Goal: Task Accomplishment & Management: Use online tool/utility

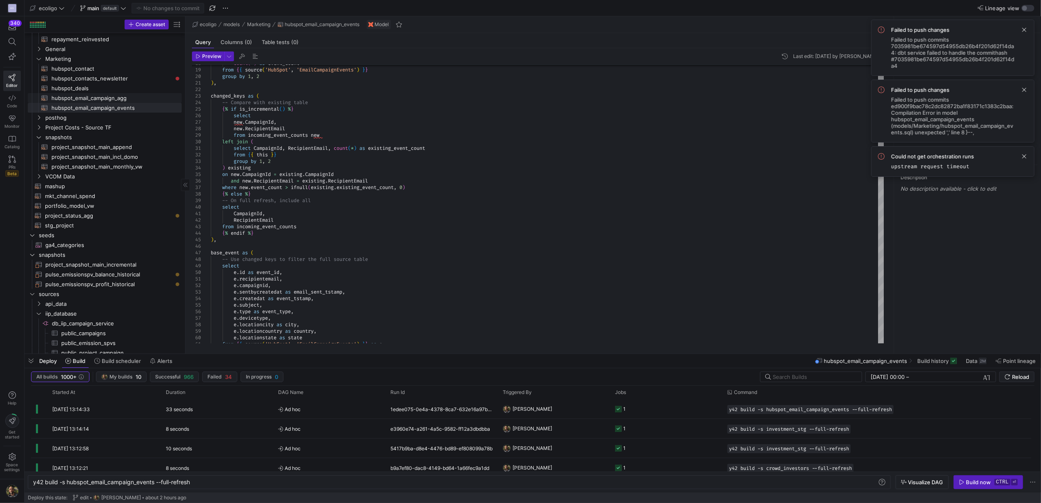
scroll to position [145, 0]
click at [95, 99] on span "hubspot_email_campaign_agg​​​​​​​​​​" at bounding box center [111, 98] width 121 height 9
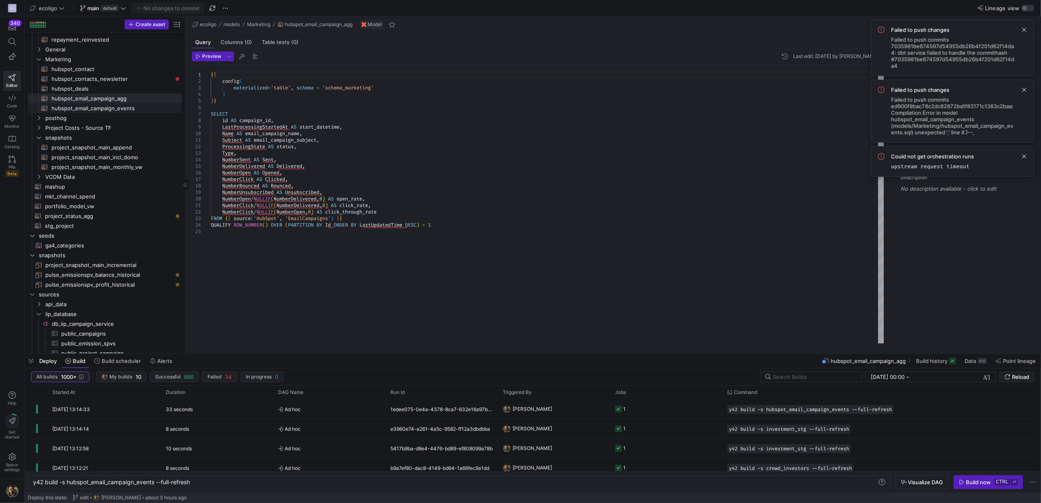
click at [111, 107] on span "hubspot_email_campaign_events​​​​​​​​​​" at bounding box center [111, 108] width 121 height 9
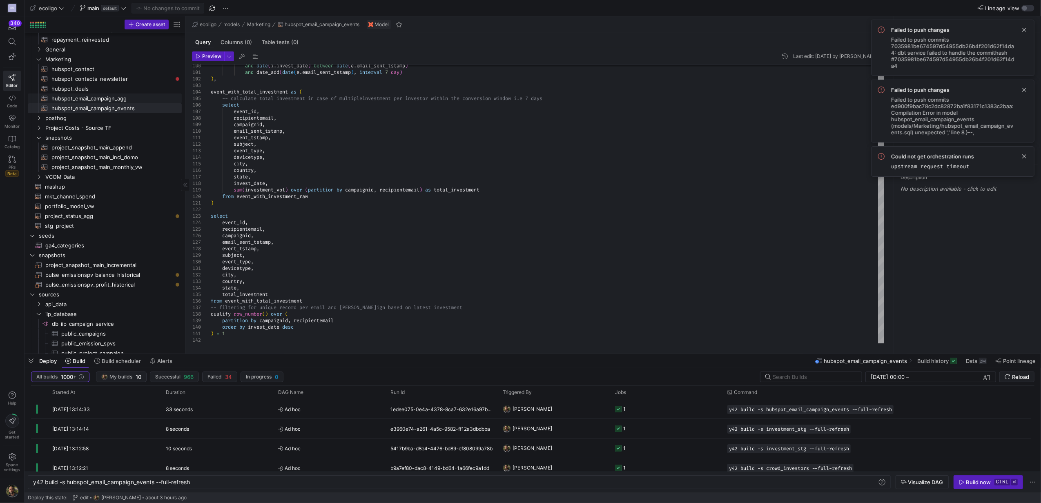
click at [99, 98] on span "hubspot_email_campaign_agg​​​​​​​​​​" at bounding box center [111, 98] width 121 height 9
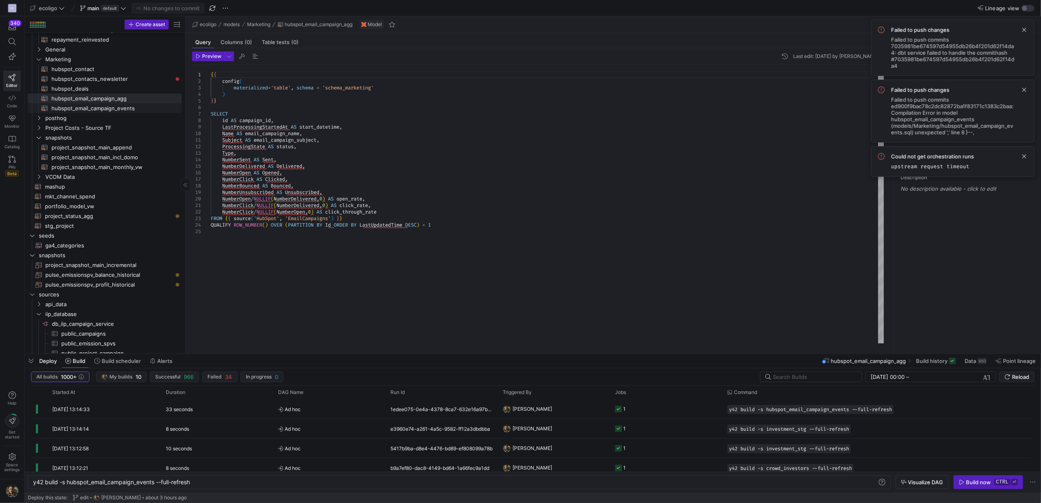
click at [114, 110] on span "hubspot_email_campaign_events​​​​​​​​​​" at bounding box center [111, 108] width 121 height 9
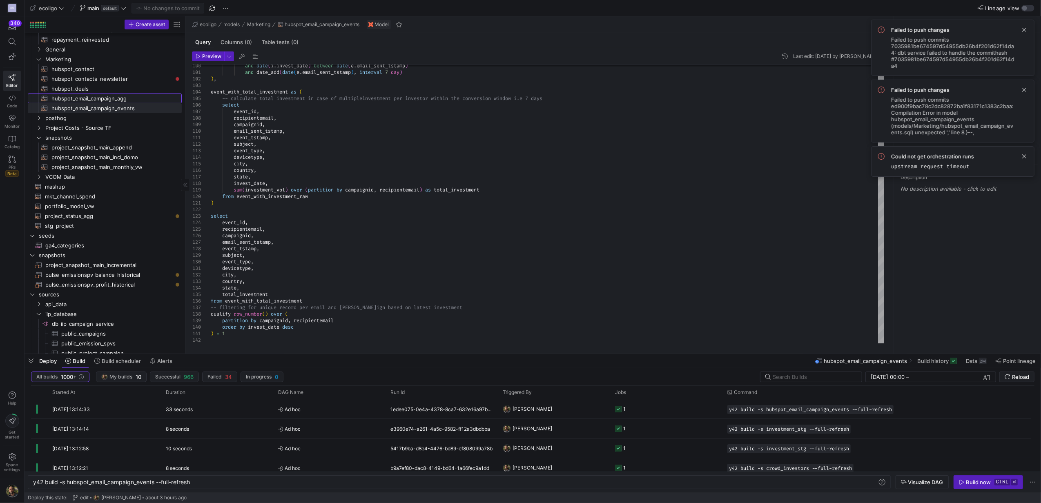
click at [107, 97] on span "hubspot_email_campaign_agg​​​​​​​​​​" at bounding box center [111, 98] width 121 height 9
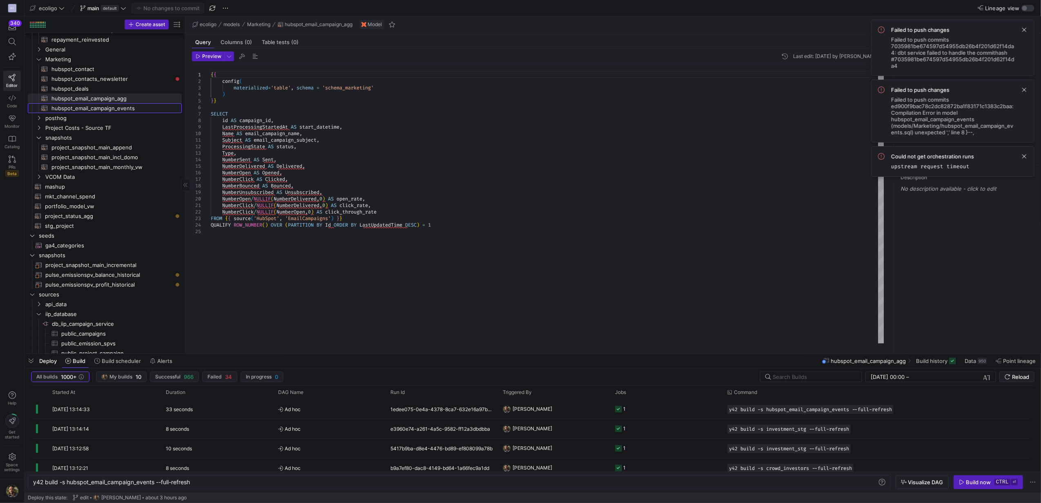
click at [111, 110] on span "hubspot_email_campaign_events​​​​​​​​​​" at bounding box center [111, 108] width 121 height 9
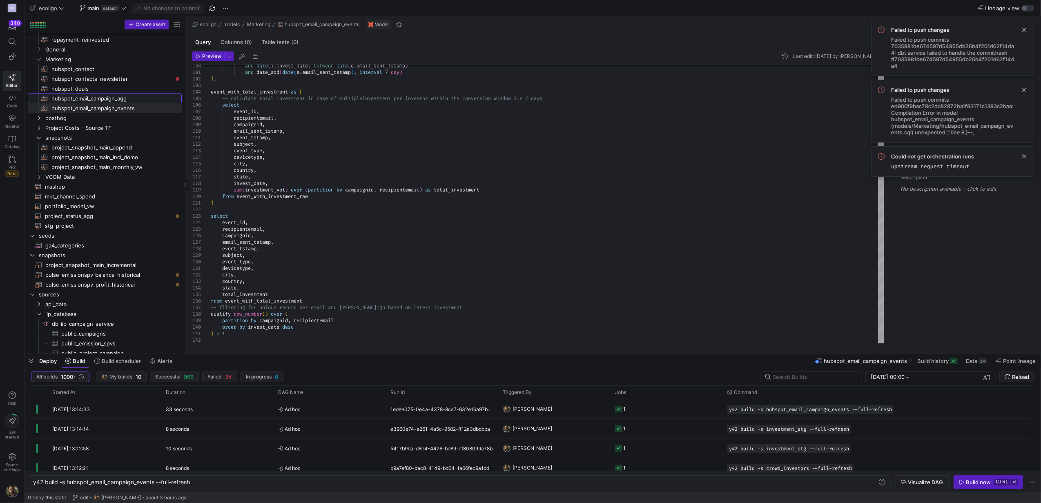
click at [103, 97] on span "hubspot_email_campaign_agg​​​​​​​​​​" at bounding box center [111, 98] width 121 height 9
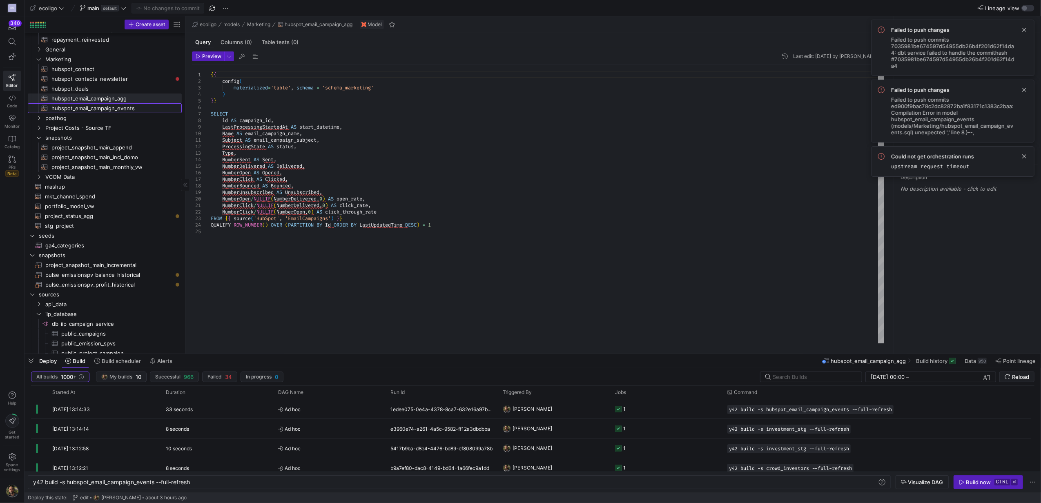
click at [91, 107] on span "hubspot_email_campaign_events​​​​​​​​​​" at bounding box center [111, 108] width 121 height 9
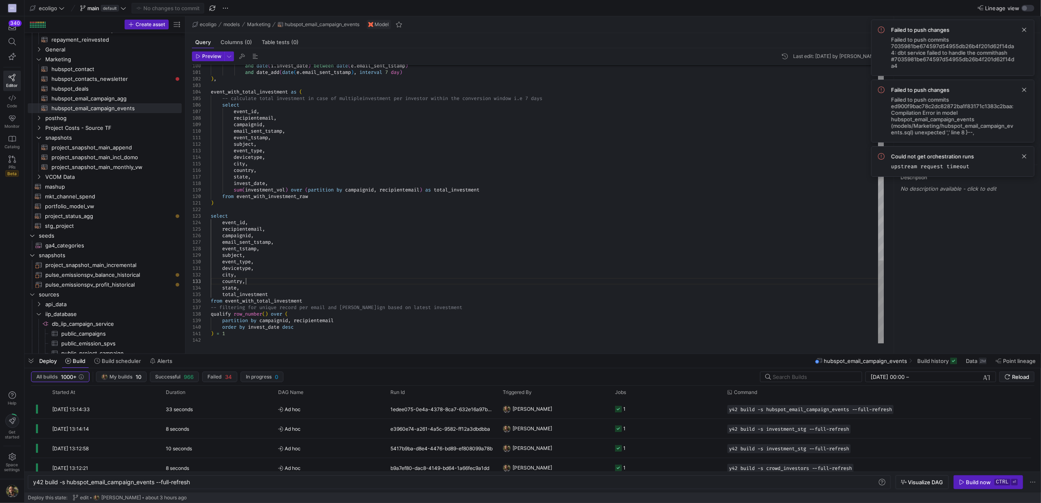
scroll to position [52, 0]
click at [82, 99] on span "hubspot_email_campaign_agg​​​​​​​​​​" at bounding box center [111, 98] width 121 height 9
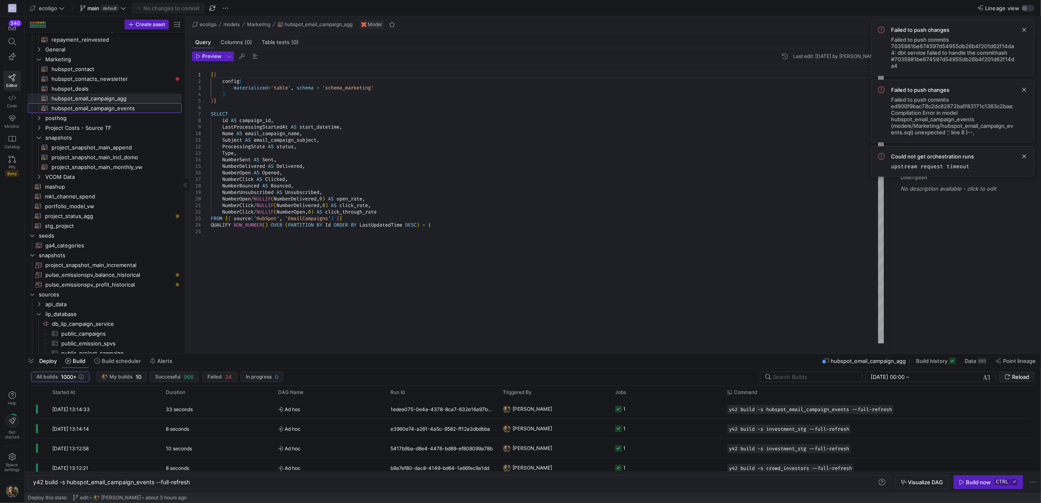
click at [87, 107] on span "hubspot_email_campaign_events​​​​​​​​​​" at bounding box center [111, 108] width 121 height 9
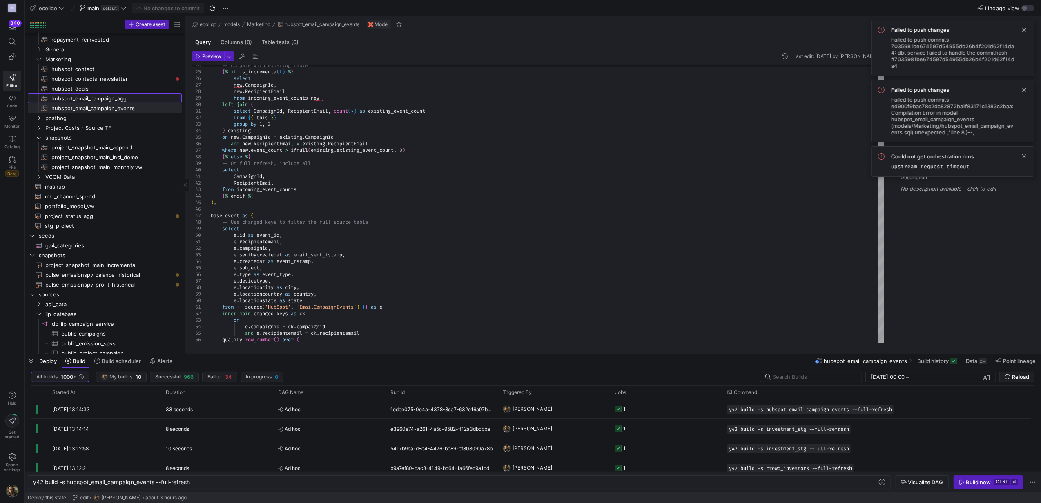
click at [102, 98] on span "hubspot_email_campaign_agg​​​​​​​​​​" at bounding box center [111, 98] width 121 height 9
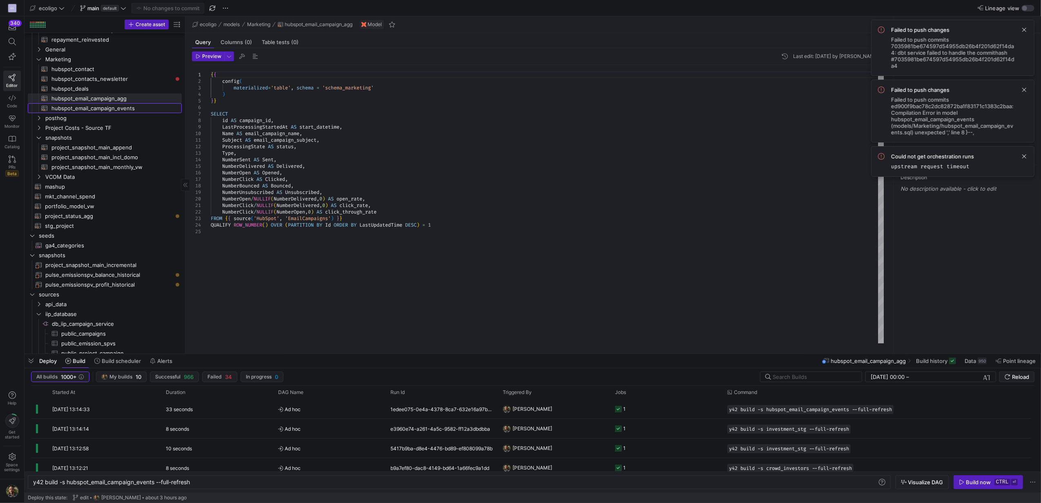
click at [87, 109] on span "hubspot_email_campaign_events​​​​​​​​​​" at bounding box center [111, 108] width 121 height 9
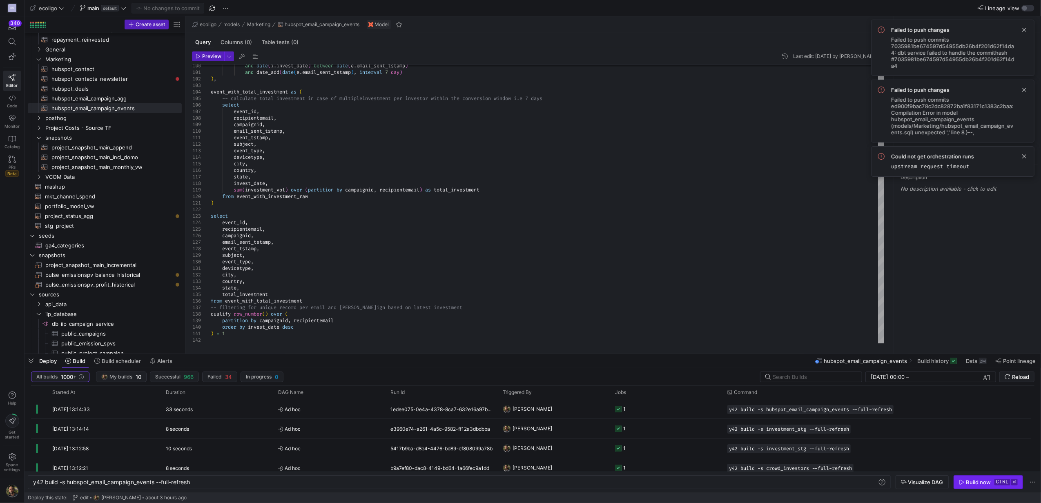
click at [982, 478] on span "button" at bounding box center [988, 482] width 69 height 13
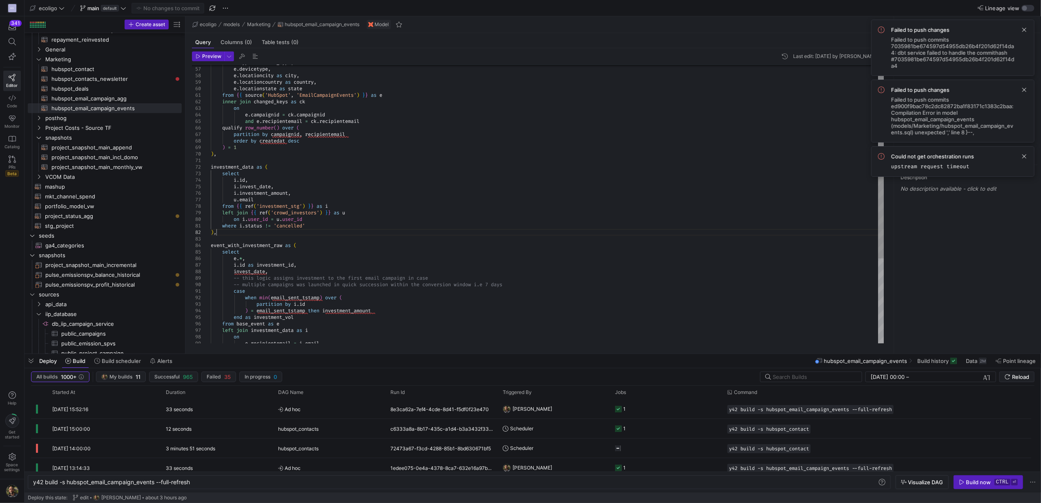
scroll to position [52, 0]
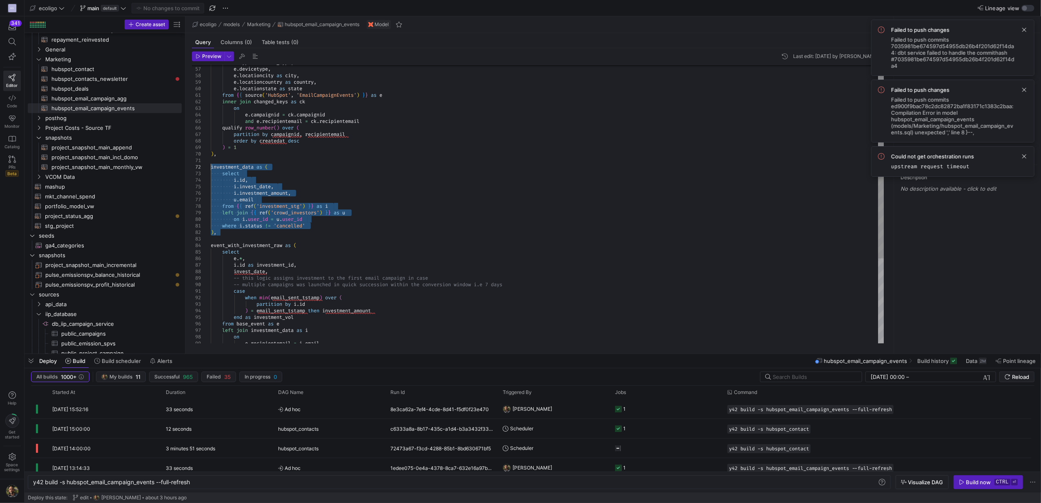
drag, startPoint x: 228, startPoint y: 234, endPoint x: 205, endPoint y: 167, distance: 70.9
click at [211, 167] on div "e . recipientemail = i . email end as investment_vol from base_event as e left …" at bounding box center [547, 160] width 673 height 934
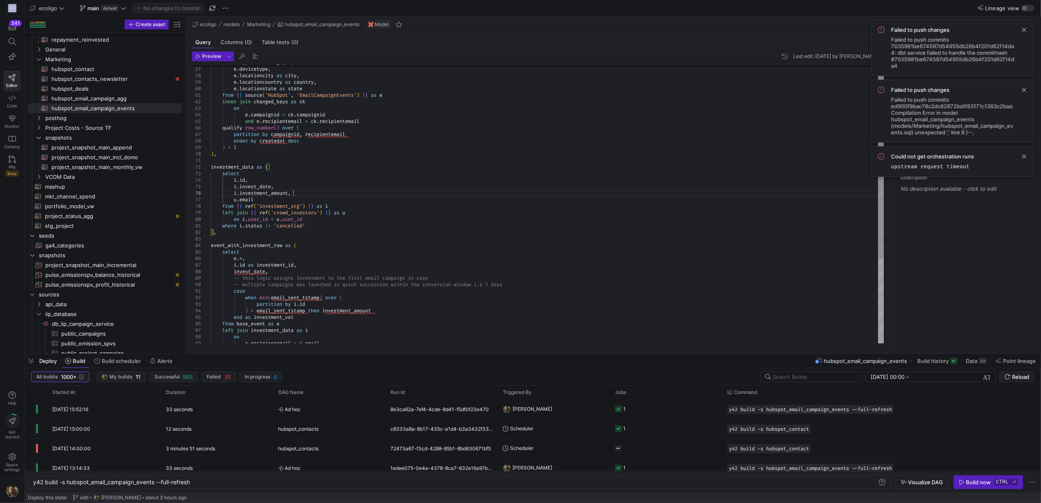
click at [437, 191] on div "e . recipientemail = i . email end as investment_vol from base_event as e left …" at bounding box center [547, 160] width 673 height 934
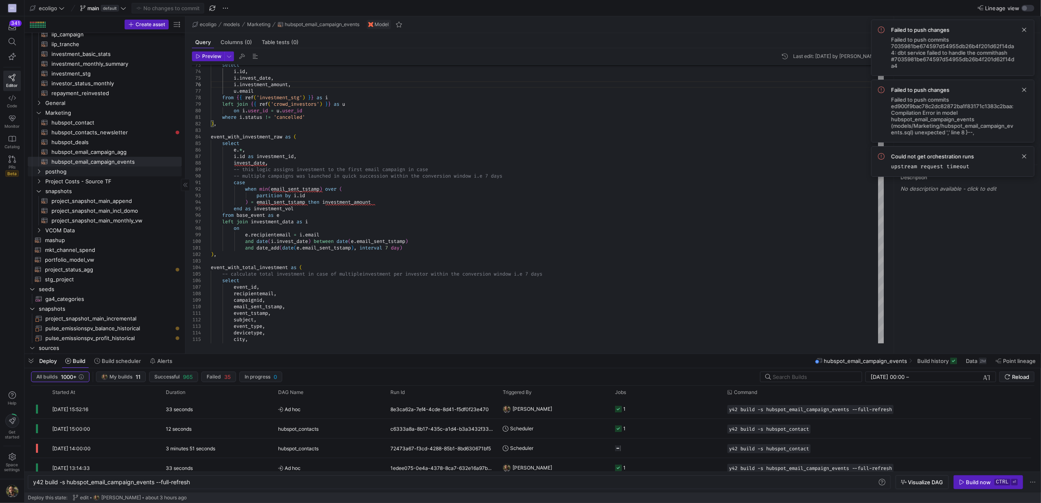
scroll to position [89, 0]
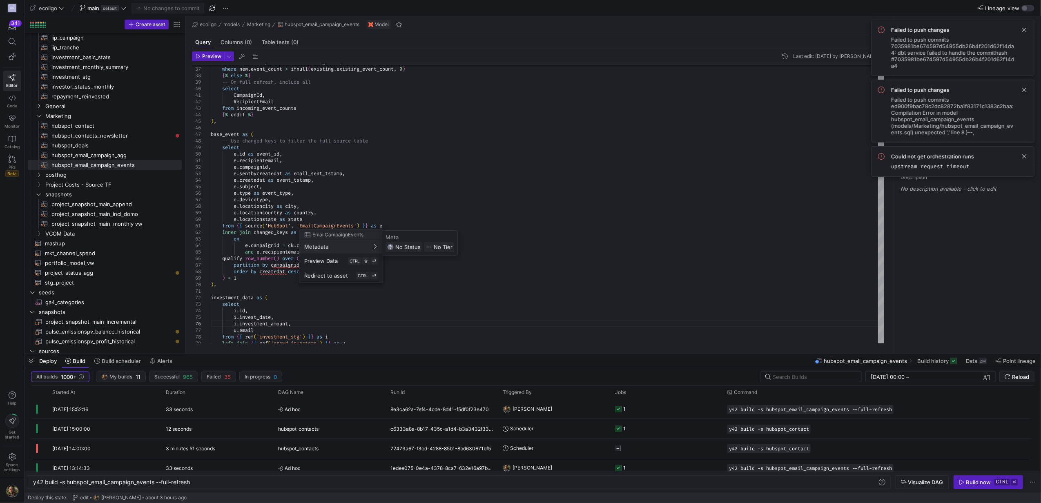
click at [469, 187] on div at bounding box center [520, 251] width 1041 height 503
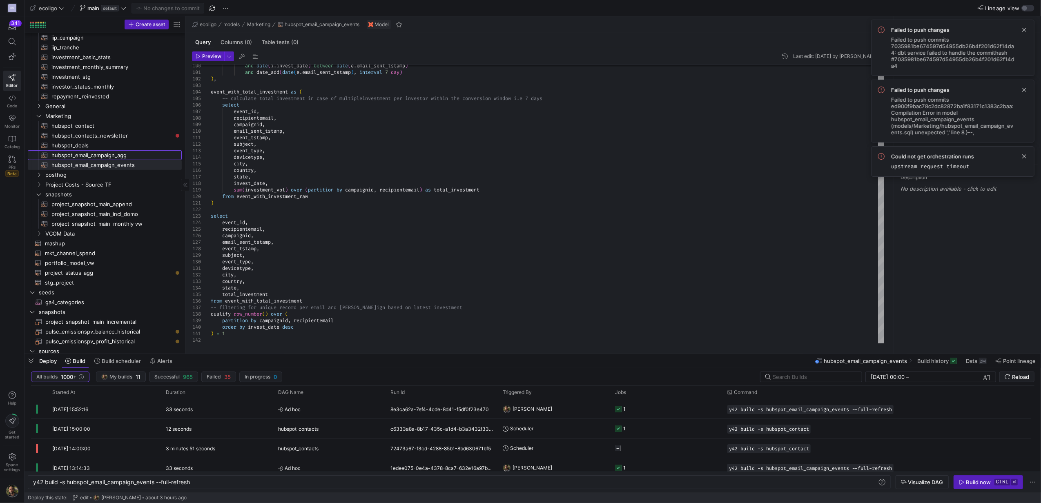
click at [100, 158] on span "hubspot_email_campaign_agg​​​​​​​​​​" at bounding box center [111, 155] width 121 height 9
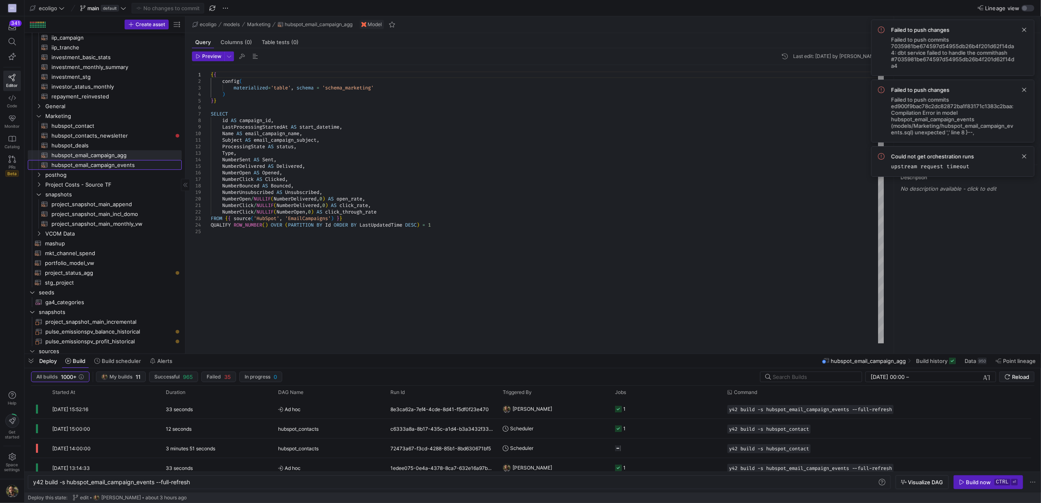
click at [110, 163] on span "hubspot_email_campaign_events​​​​​​​​​​" at bounding box center [111, 164] width 121 height 9
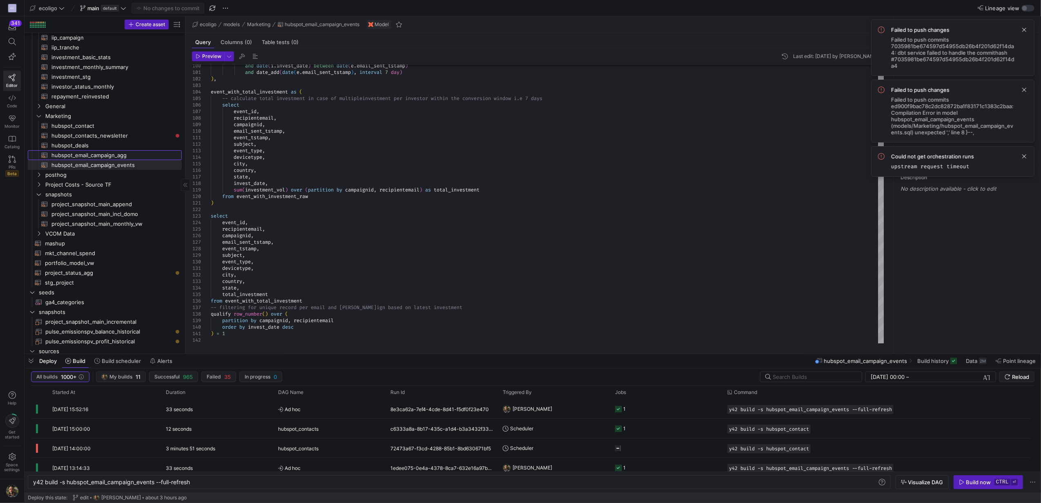
click at [104, 151] on span "hubspot_email_campaign_agg​​​​​​​​​​" at bounding box center [111, 155] width 121 height 9
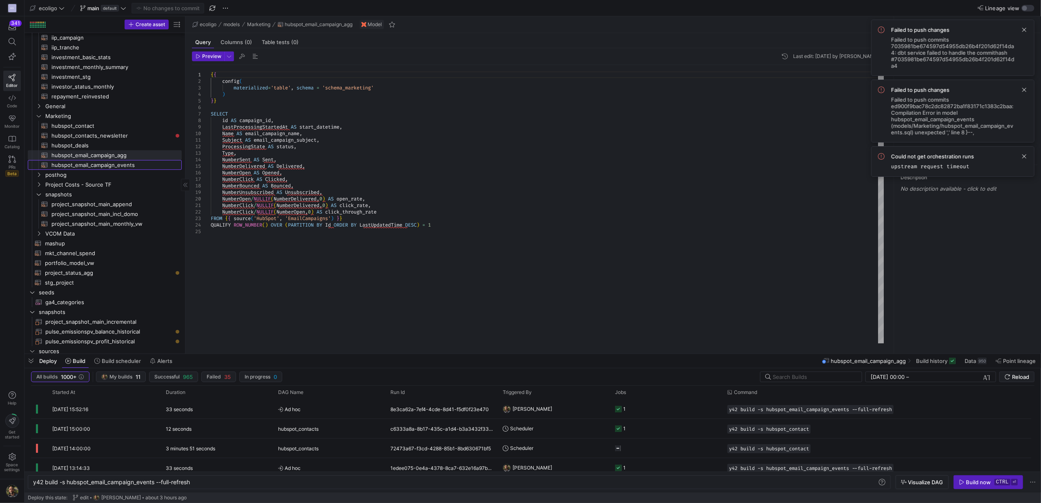
click at [102, 164] on span "hubspot_email_campaign_events​​​​​​​​​​" at bounding box center [111, 164] width 121 height 9
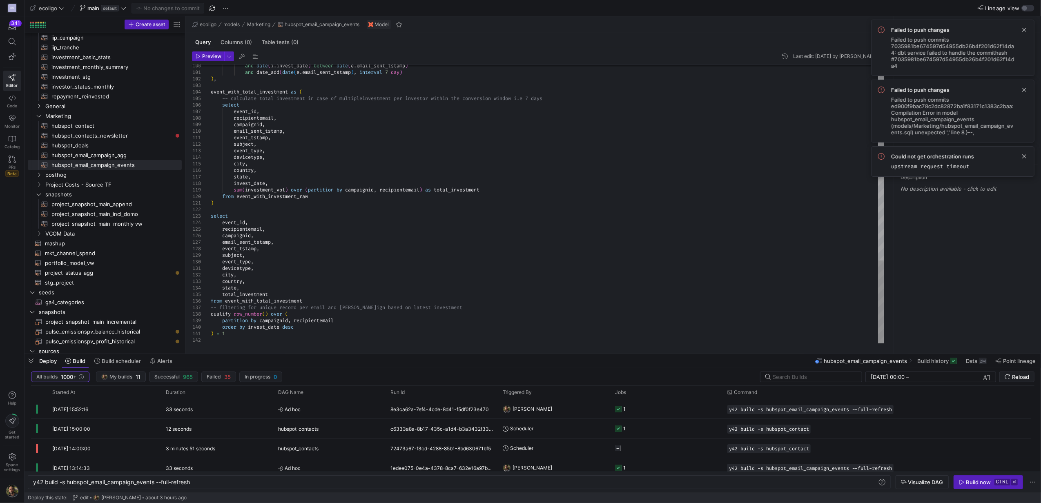
scroll to position [12, 0]
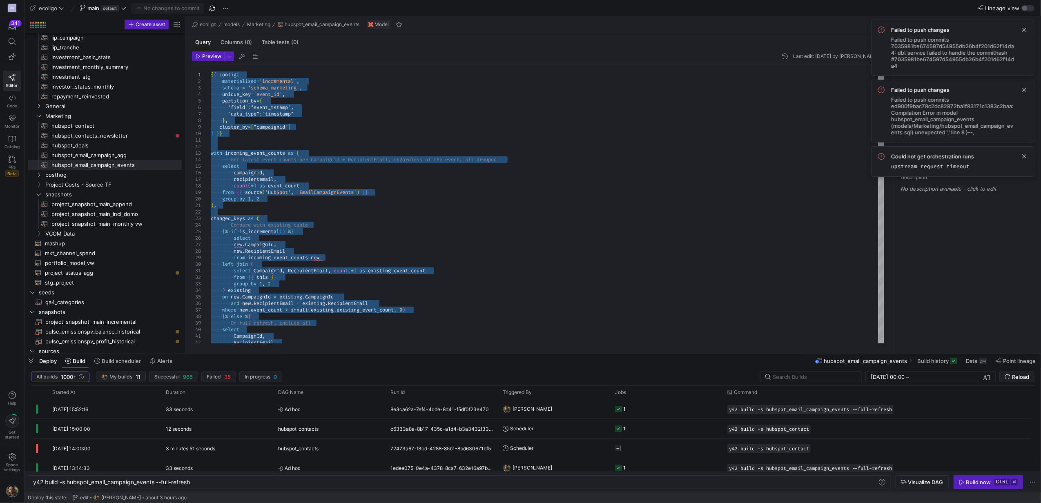
drag, startPoint x: 229, startPoint y: 337, endPoint x: 64, endPoint y: -57, distance: 427.0
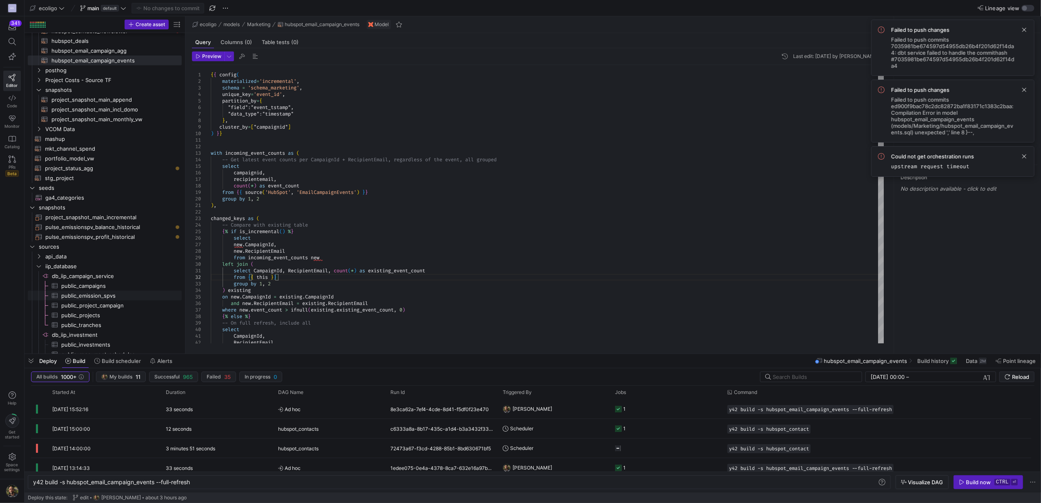
scroll to position [195, 0]
click at [109, 46] on span "hubspot_email_campaign_agg​​​​​​​​​​" at bounding box center [111, 49] width 121 height 9
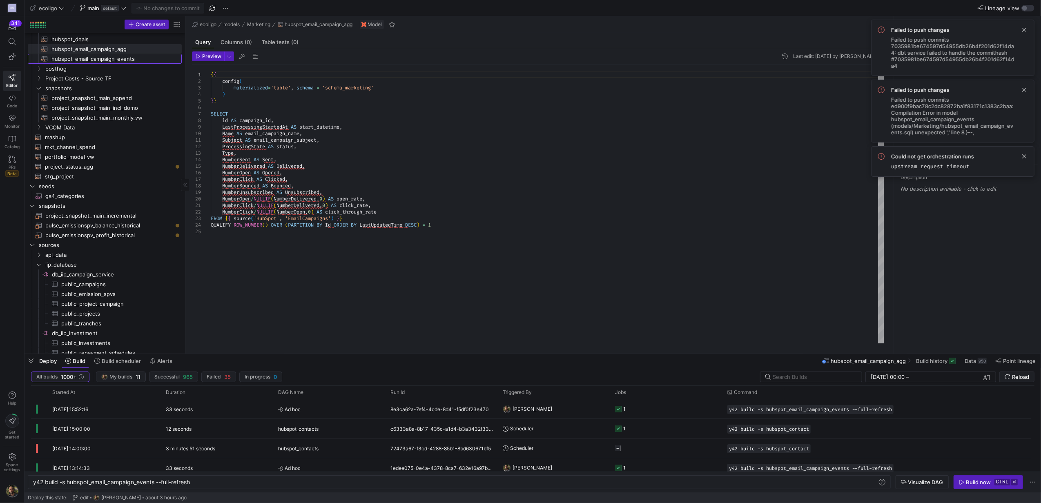
click at [100, 59] on span "hubspot_email_campaign_events​​​​​​​​​​" at bounding box center [111, 58] width 121 height 9
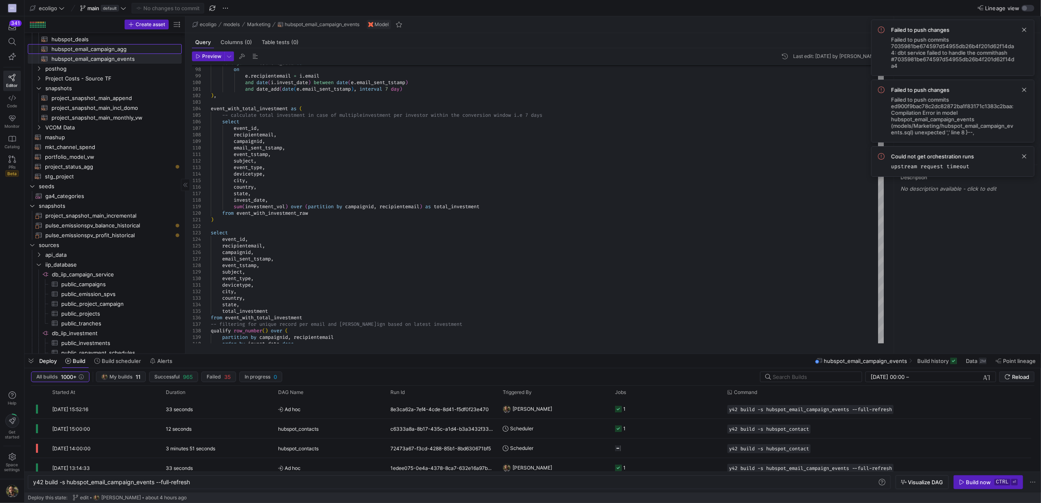
click at [114, 48] on span "hubspot_email_campaign_agg​​​​​​​​​​" at bounding box center [111, 49] width 121 height 9
type textarea "{{ config( materialized='table', schema = 'schema_marketing' ) }} SELECT id AS …"
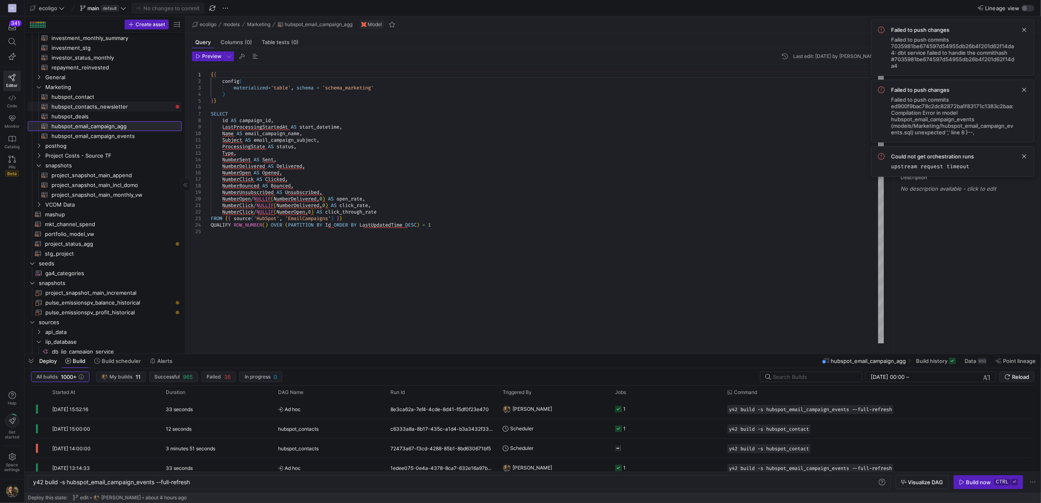
scroll to position [117, 0]
click at [167, 85] on span "Press SPACE to select this row." at bounding box center [165, 88] width 8 height 8
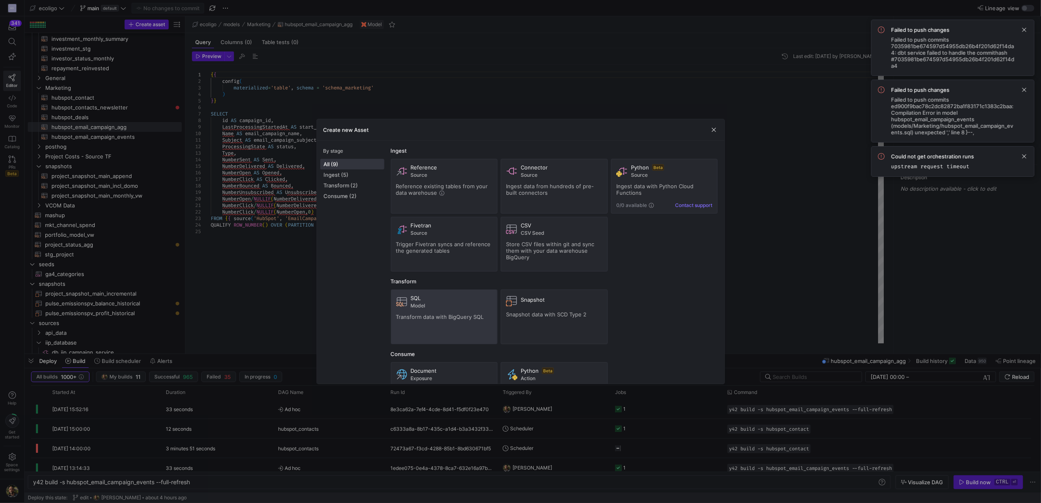
click at [448, 309] on span "Model" at bounding box center [452, 306] width 82 height 6
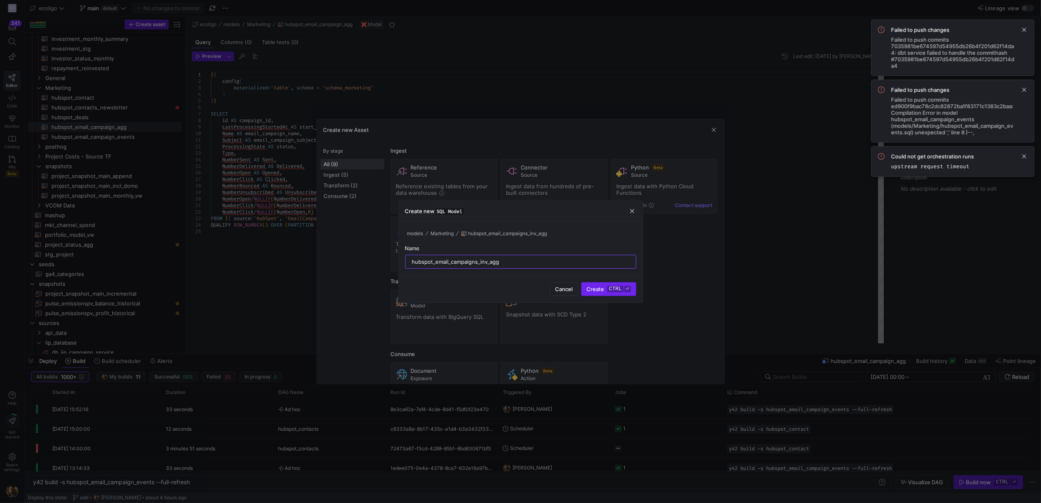
type input "hubspot_email_campaigns_inv_agg"
click at [603, 288] on span "Create ctrl ⏎" at bounding box center [608, 289] width 44 height 7
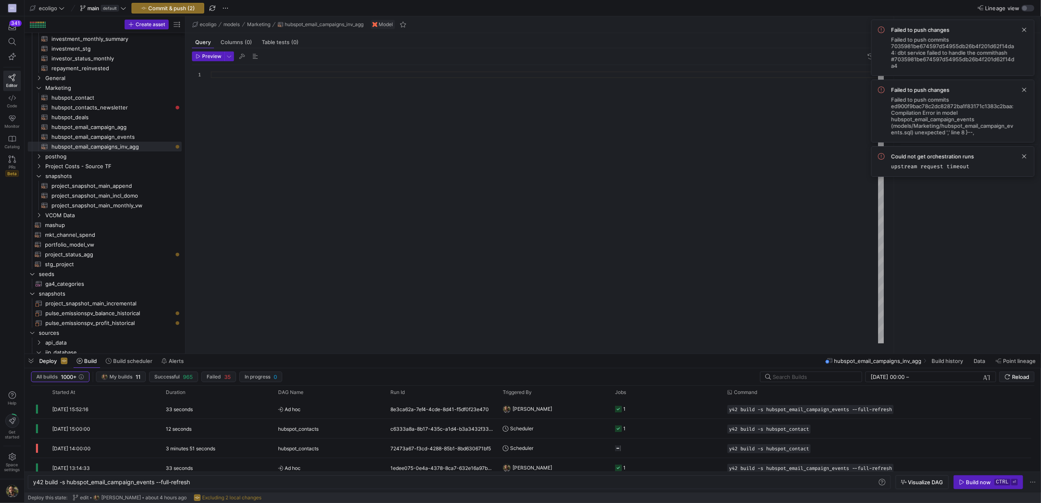
scroll to position [6, 0]
click at [120, 134] on span "hubspot_email_campaign_events​​​​​​​​​​" at bounding box center [111, 136] width 121 height 9
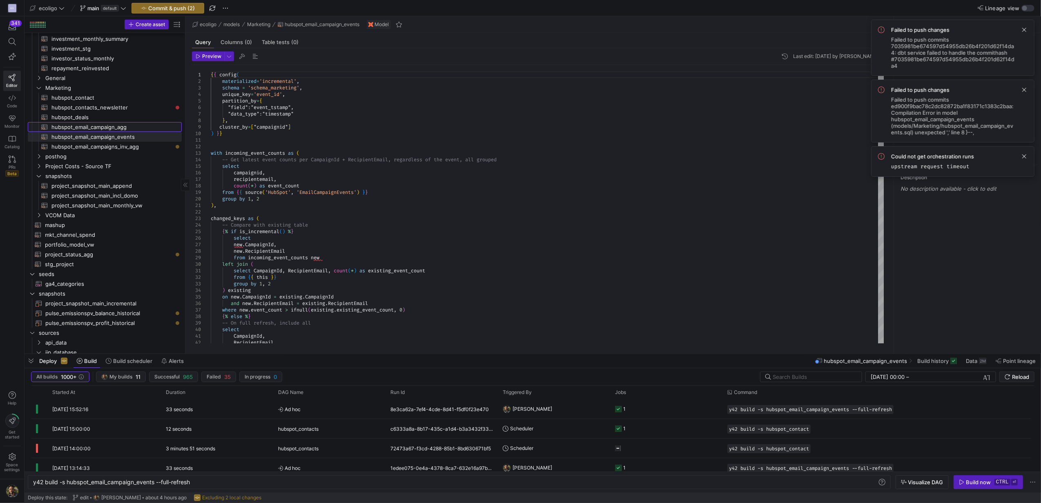
click at [109, 128] on span "hubspot_email_campaign_agg​​​​​​​​​​" at bounding box center [111, 126] width 121 height 9
type textarea "{{ config( materialized='table', schema = 'schema_marketing' ) }} SELECT id AS …"
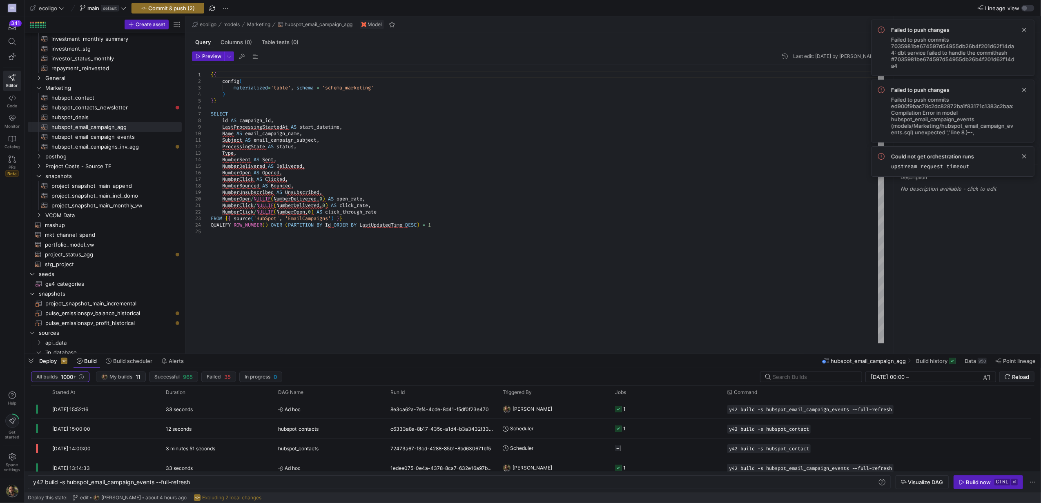
scroll to position [6, 0]
drag, startPoint x: 224, startPoint y: 100, endPoint x: 196, endPoint y: 65, distance: 44.4
click at [211, 65] on div "{ { config ( materialized = 'table' , schema = 'schema_marketing' ) } } SELECT …" at bounding box center [547, 204] width 673 height 278
click at [103, 145] on span "hubspot_email_campaigns_inv_agg​​​​​​​​​​" at bounding box center [111, 146] width 121 height 9
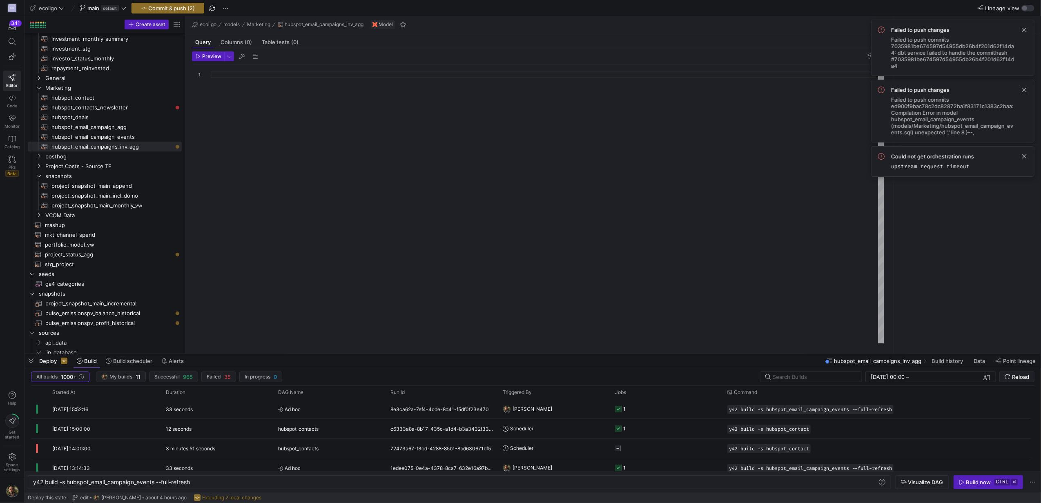
click at [256, 69] on div at bounding box center [547, 204] width 673 height 278
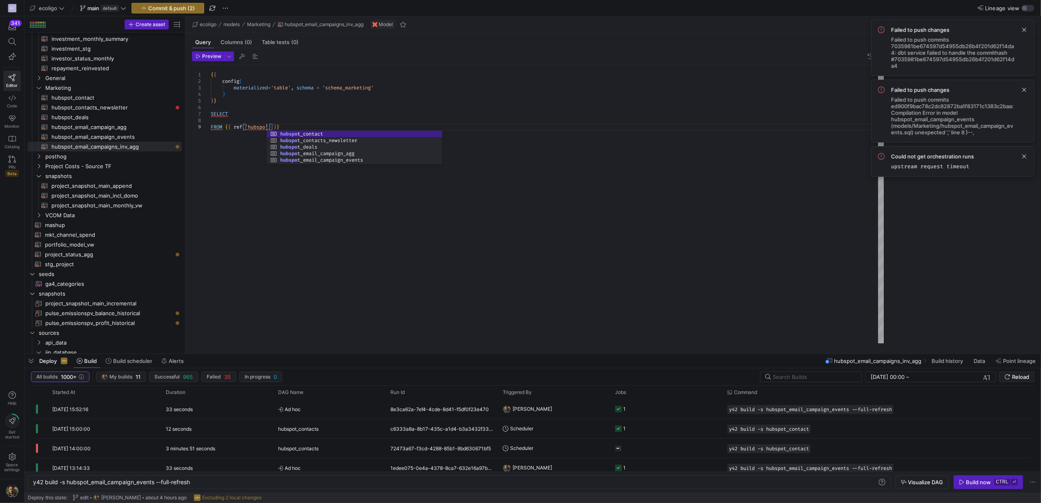
scroll to position [52, 58]
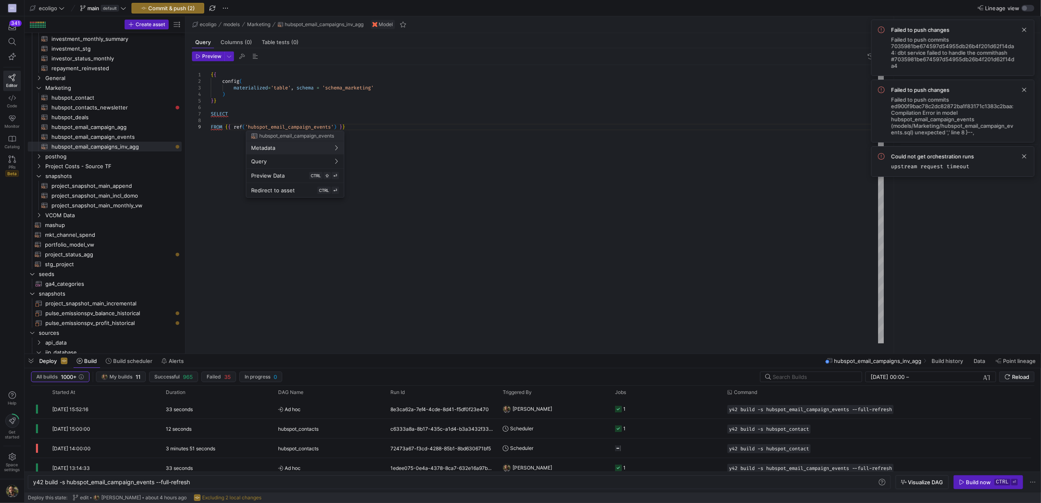
click at [219, 107] on div at bounding box center [520, 251] width 1041 height 503
click at [219, 107] on div "{ { config ( materialized = 'table' , schema = 'schema_marketing' ) } } SELECT …" at bounding box center [547, 204] width 673 height 278
click at [234, 138] on div "{ { config ( materialized = 'table' , schema = 'schema_marketing' ) } } SELECT …" at bounding box center [547, 204] width 673 height 278
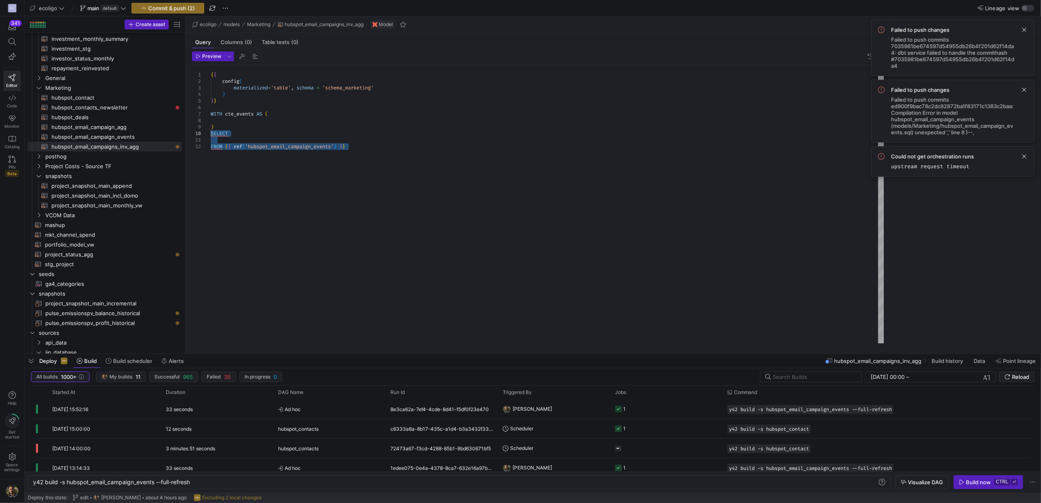
drag, startPoint x: 361, startPoint y: 146, endPoint x: 207, endPoint y: 132, distance: 155.0
click at [211, 132] on div "{ { config ( materialized = 'table' , schema = 'schema_marketing' ) } } SELECT …" at bounding box center [547, 204] width 673 height 278
click at [238, 123] on div "{ { config ( materialized = 'table' , schema = 'schema_marketing' ) } } WITH ct…" at bounding box center [547, 204] width 673 height 278
click at [211, 134] on div "{ { config ( materialized = 'table' , schema = 'schema_marketing' ) } } WITH ct…" at bounding box center [547, 204] width 673 height 278
click at [276, 126] on div "{ { config ( materialized = 'table' , schema = 'schema_marketing' ) } } WITH ct…" at bounding box center [547, 204] width 673 height 278
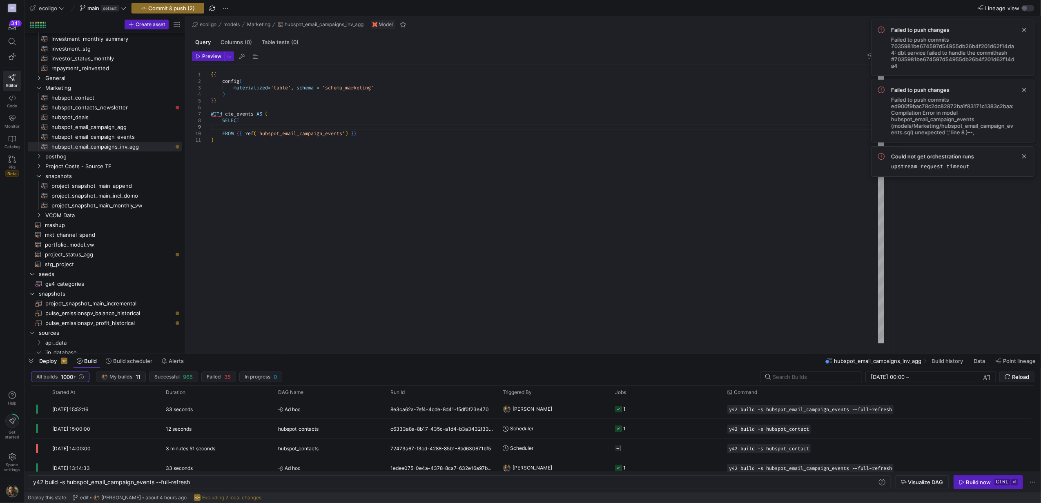
click at [240, 126] on div "{ { config ( materialized = 'table' , schema = 'schema_marketing' ) } } WITH ct…" at bounding box center [547, 204] width 673 height 278
click at [251, 132] on div at bounding box center [520, 251] width 1041 height 503
click at [243, 132] on div "{ { config ( materialized = 'table' , schema = 'schema_marketing' ) } } WITH ct…" at bounding box center [547, 204] width 673 height 278
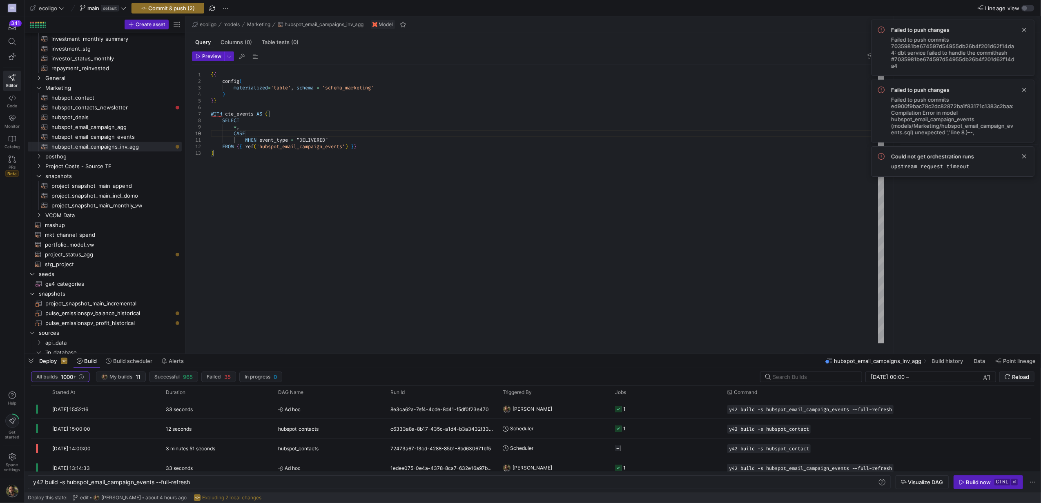
click at [302, 140] on div "{ { config ( materialized = 'table' , schema = 'schema_marketing' ) } } WITH ct…" at bounding box center [547, 204] width 673 height 278
click at [338, 139] on div "{ { config ( materialized = 'table' , schema = 'schema_marketing' ) } } WITH ct…" at bounding box center [547, 204] width 673 height 278
click at [226, 182] on div at bounding box center [520, 251] width 1041 height 503
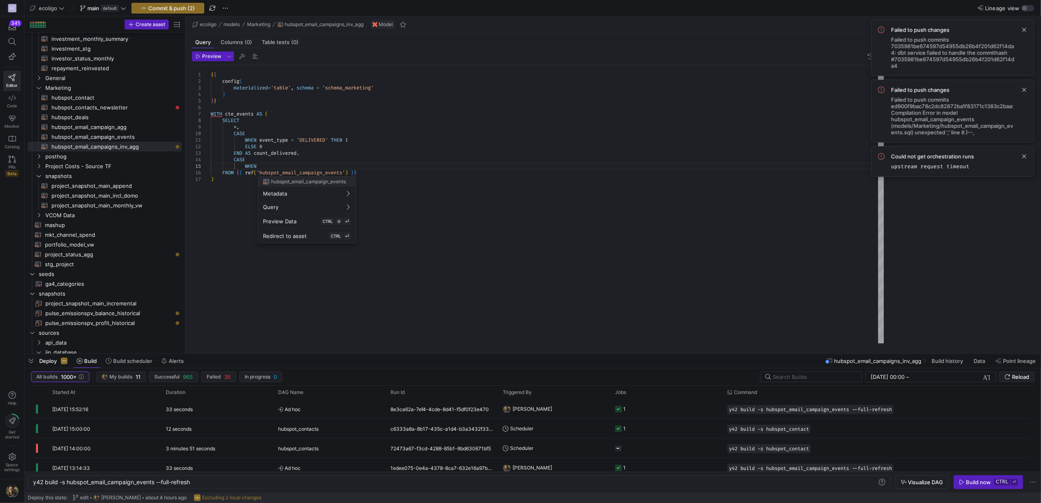
click at [267, 164] on div at bounding box center [520, 251] width 1041 height 503
click at [265, 165] on div "{ { config ( materialized = 'table' , schema = 'schema_marketing' ) } } WITH ct…" at bounding box center [547, 204] width 673 height 278
click at [280, 163] on div "{ { config ( materialized = 'table' , schema = 'schema_marketing' ) } } WITH ct…" at bounding box center [547, 204] width 673 height 278
click at [269, 166] on div "{ { config ( materialized = 'table' , schema = 'schema_marketing' ) } } WITH ct…" at bounding box center [547, 204] width 673 height 278
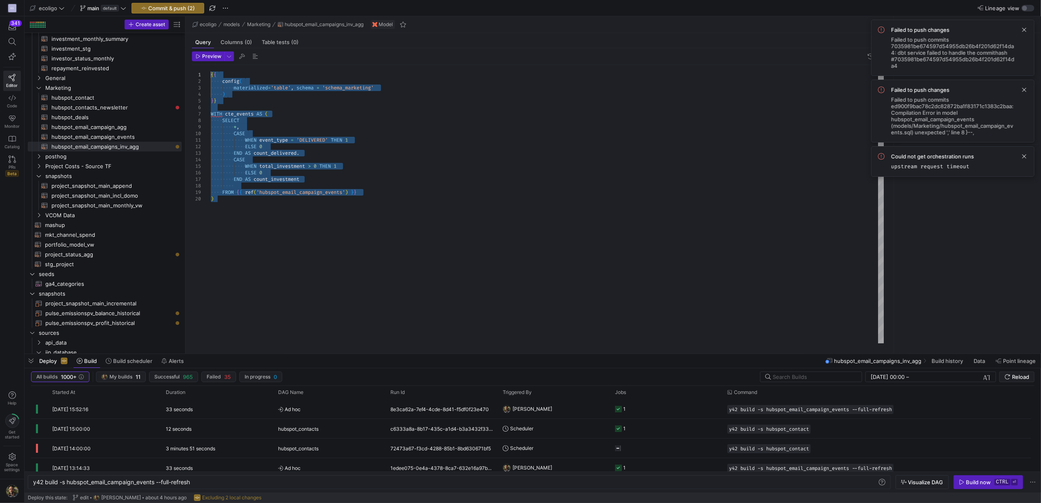
drag, startPoint x: 218, startPoint y: 203, endPoint x: 203, endPoint y: 61, distance: 142.5
click at [211, 65] on div "{ { config ( materialized = 'table' , schema = 'schema_marketing' ) } } WITH ct…" at bounding box center [547, 204] width 673 height 278
click at [250, 156] on div "{ { config ( materialized = 'table' , schema = 'schema_marketing' ) } } WITH ct…" at bounding box center [547, 204] width 673 height 278
drag, startPoint x: 222, startPoint y: 215, endPoint x: 118, endPoint y: -52, distance: 286.1
click at [211, 65] on div "{ { config ( materialized = 'table' , schema = 'schema_marketing' ) } } WITH ct…" at bounding box center [547, 204] width 673 height 278
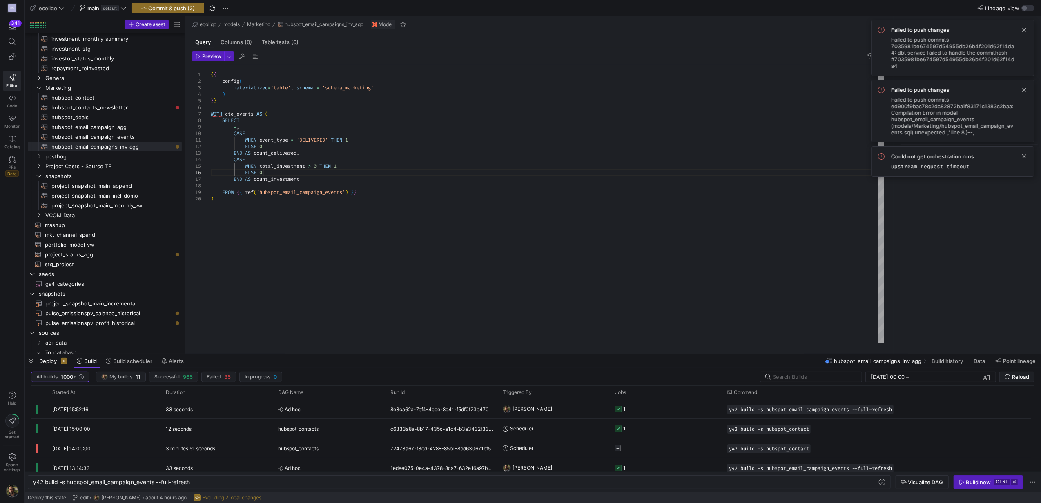
click at [299, 170] on div "{ { config ( materialized = 'table' , schema = 'schema_marketing' ) } } WITH ct…" at bounding box center [547, 204] width 673 height 278
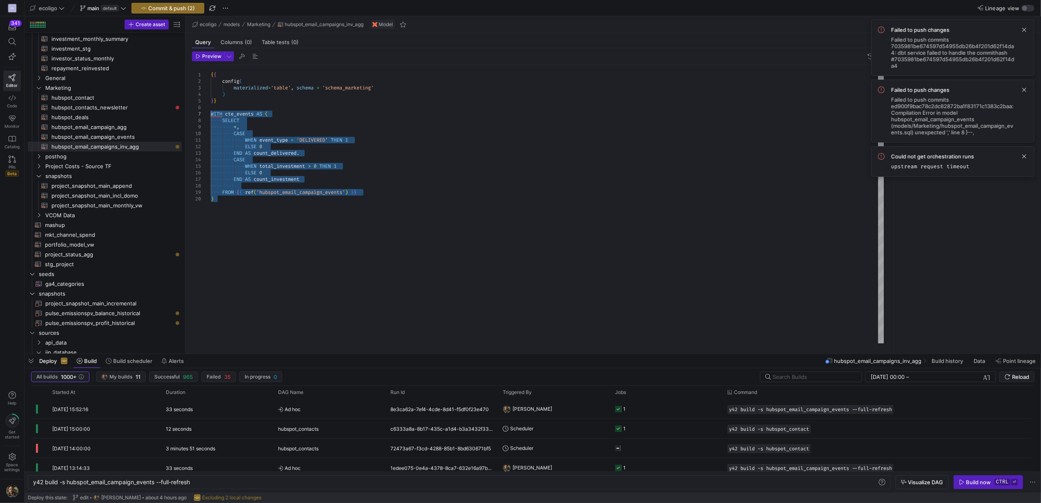
drag, startPoint x: 222, startPoint y: 201, endPoint x: 188, endPoint y: 114, distance: 93.5
click at [211, 114] on div "{ { config ( materialized = 'table' , schema = 'schema_marketing' ) } } WITH ct…" at bounding box center [547, 204] width 673 height 278
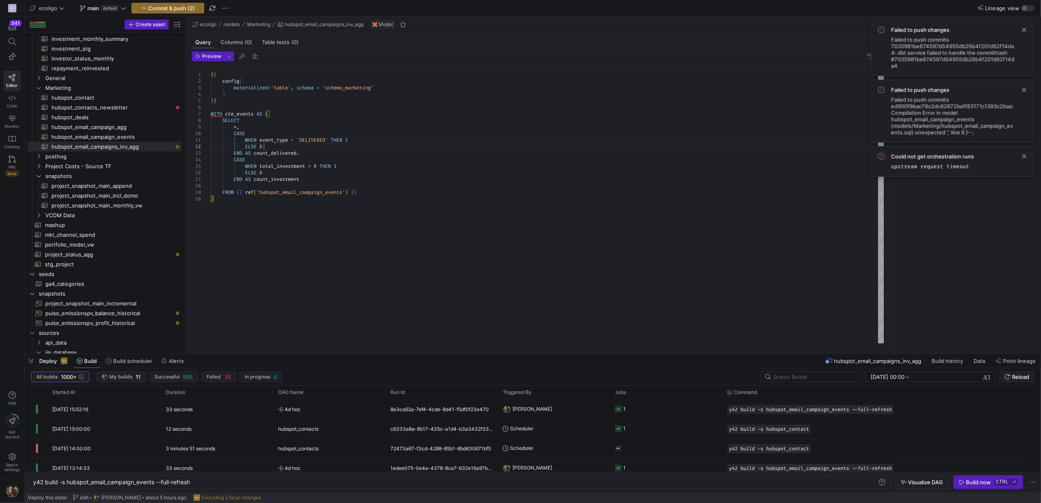
click at [405, 147] on div "{ { config ( materialized = 'table' , schema = 'schema_marketing' ) } } WITH ct…" at bounding box center [547, 204] width 673 height 278
click at [102, 140] on span "hubspot_email_campaign_events​​​​​​​​​​" at bounding box center [111, 136] width 121 height 9
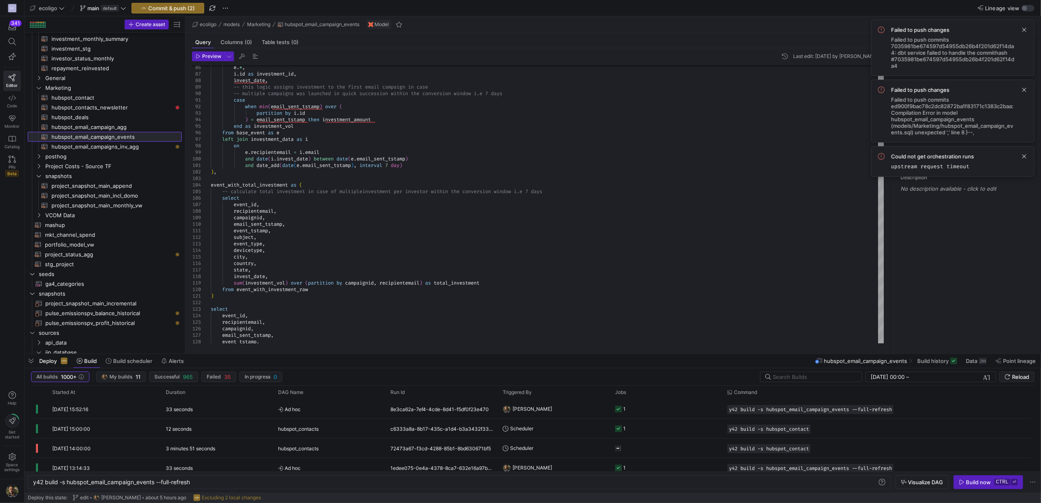
scroll to position [46, 23]
click at [115, 126] on span "hubspot_email_campaign_agg​​​​​​​​​​" at bounding box center [111, 126] width 121 height 9
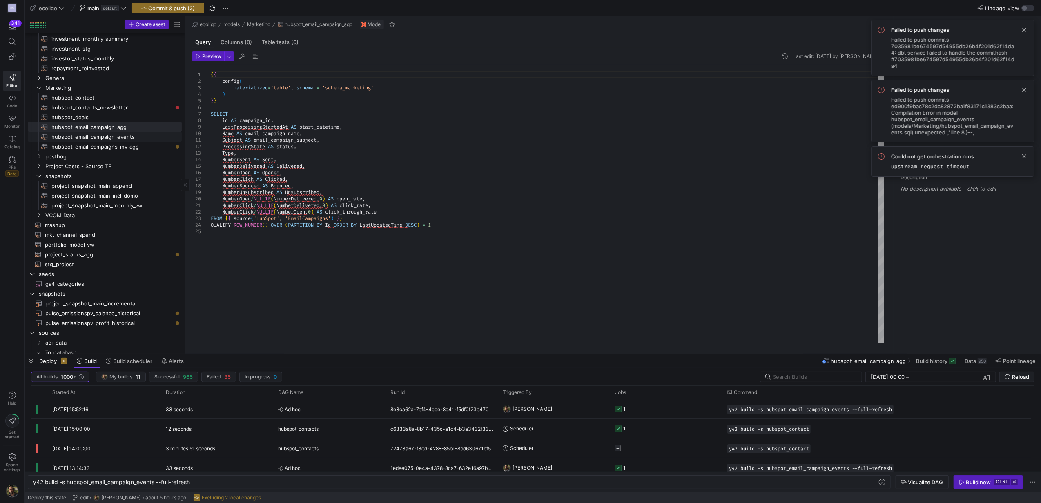
click at [105, 138] on span "hubspot_email_campaign_events​​​​​​​​​​" at bounding box center [111, 136] width 121 height 9
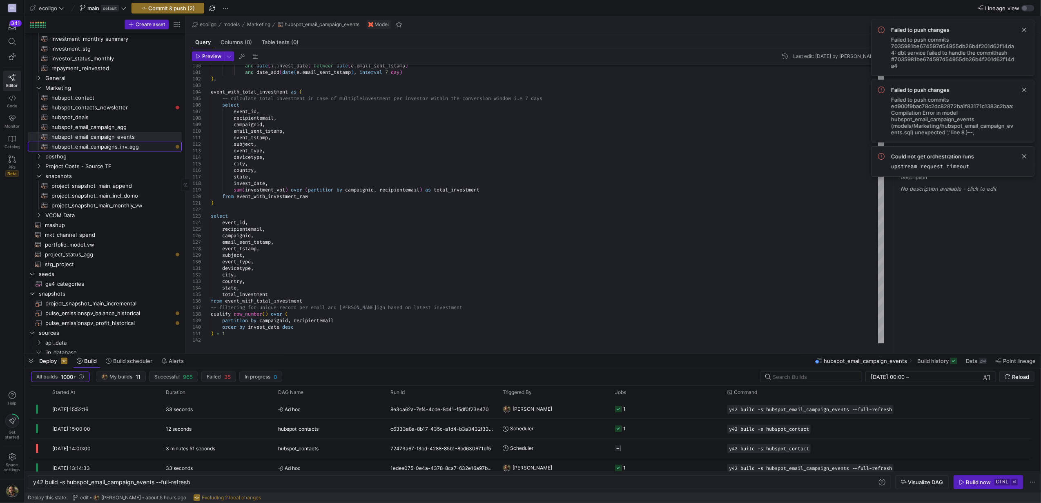
click at [102, 146] on span "hubspot_email_campaigns_inv_agg​​​​​​​​​​" at bounding box center [111, 146] width 121 height 9
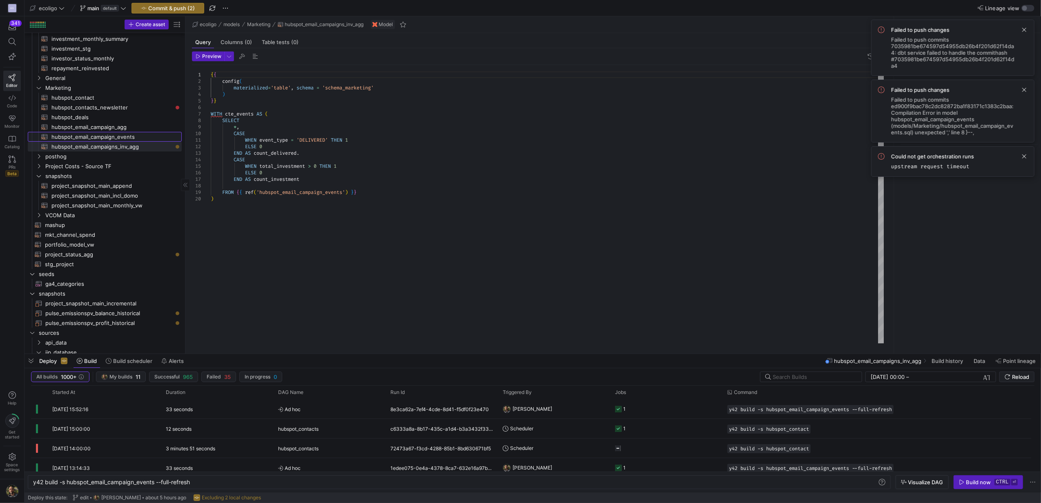
click at [111, 132] on span "hubspot_email_campaign_events​​​​​​​​​​" at bounding box center [111, 136] width 121 height 9
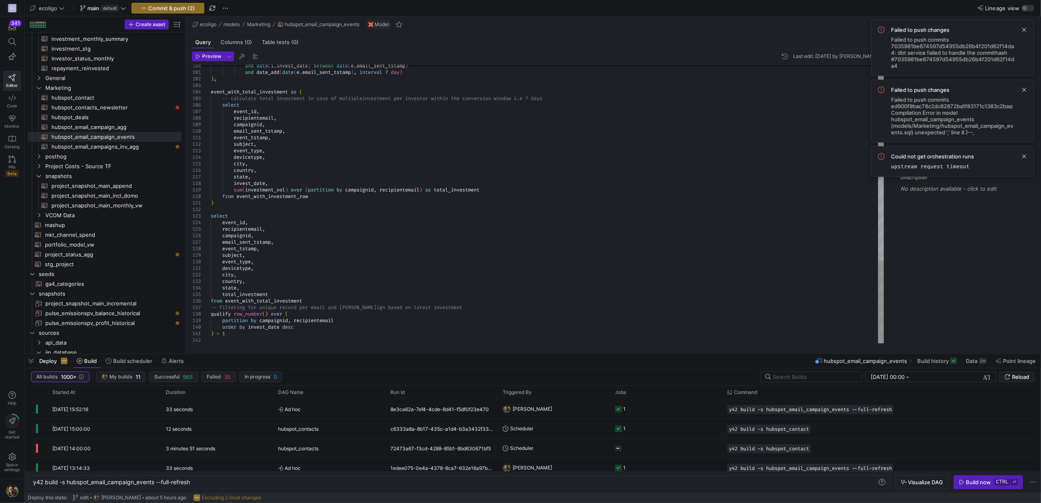
scroll to position [46, 0]
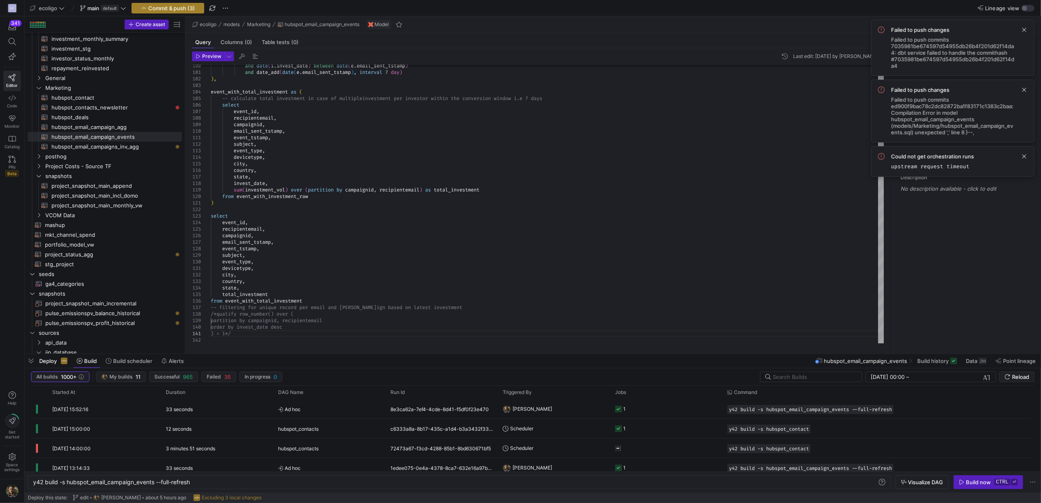
type textarea ") = 1*/"
click at [166, 7] on span "Commit & push (3)" at bounding box center [171, 8] width 47 height 7
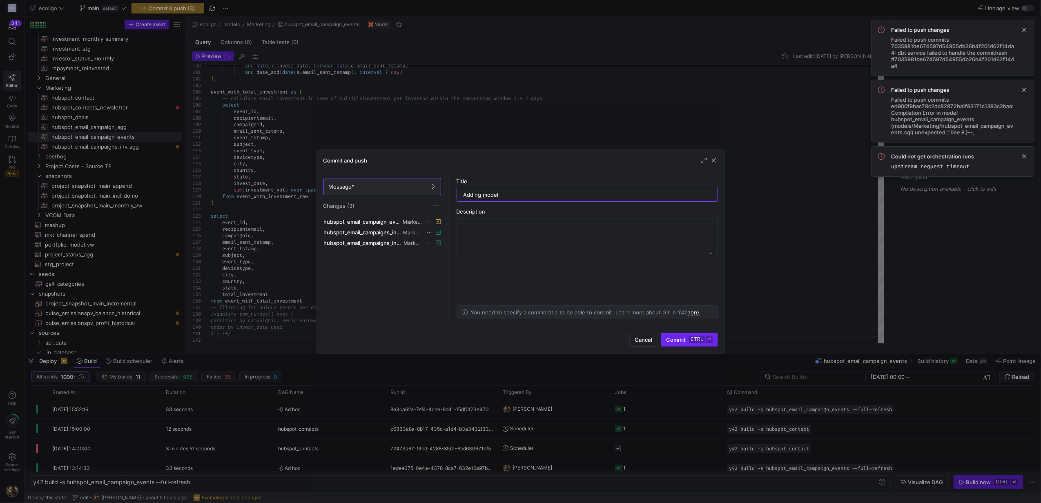
type input "Adding model"
click at [677, 339] on span "Commit ctrl ⏎" at bounding box center [689, 339] width 46 height 7
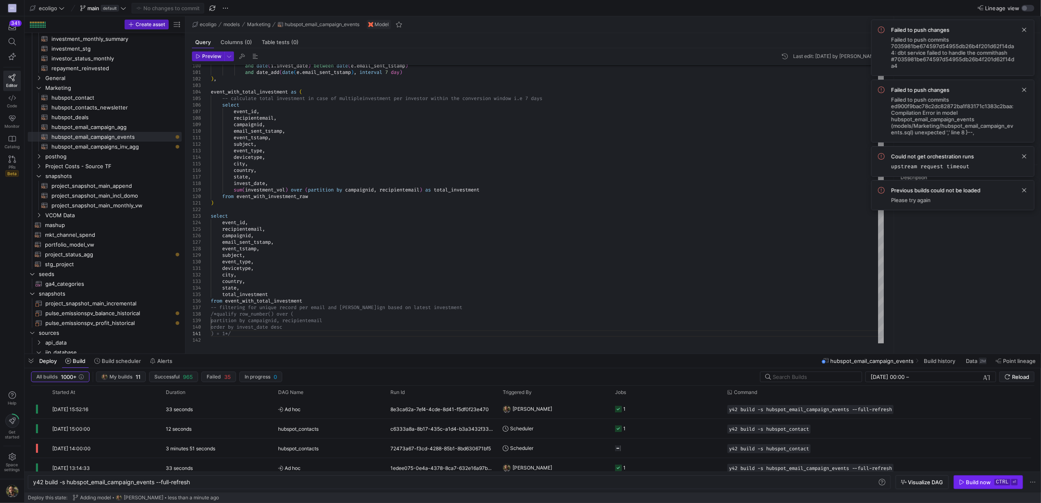
click at [977, 479] on div "Build now" at bounding box center [978, 482] width 25 height 7
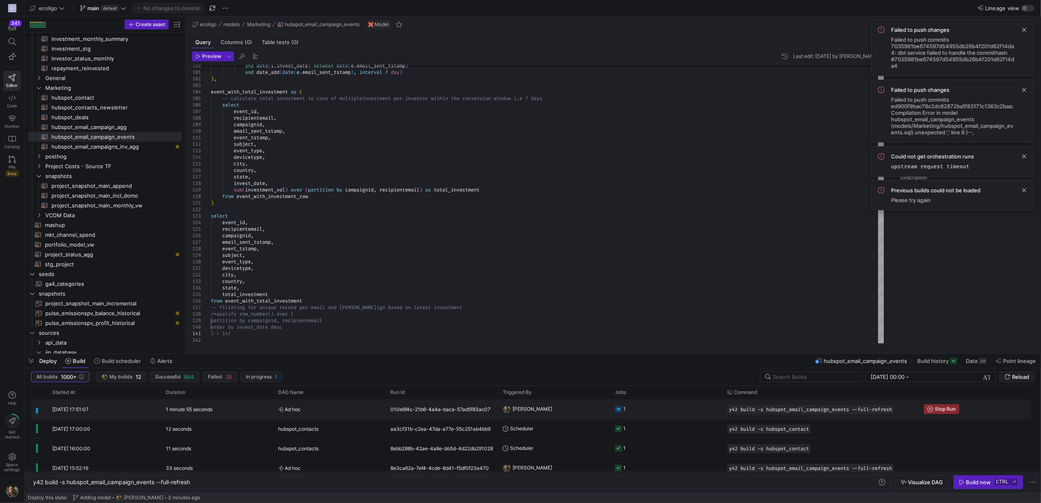
click at [549, 410] on y42-orchestration-triggered-by "[PERSON_NAME]" at bounding box center [554, 409] width 102 height 18
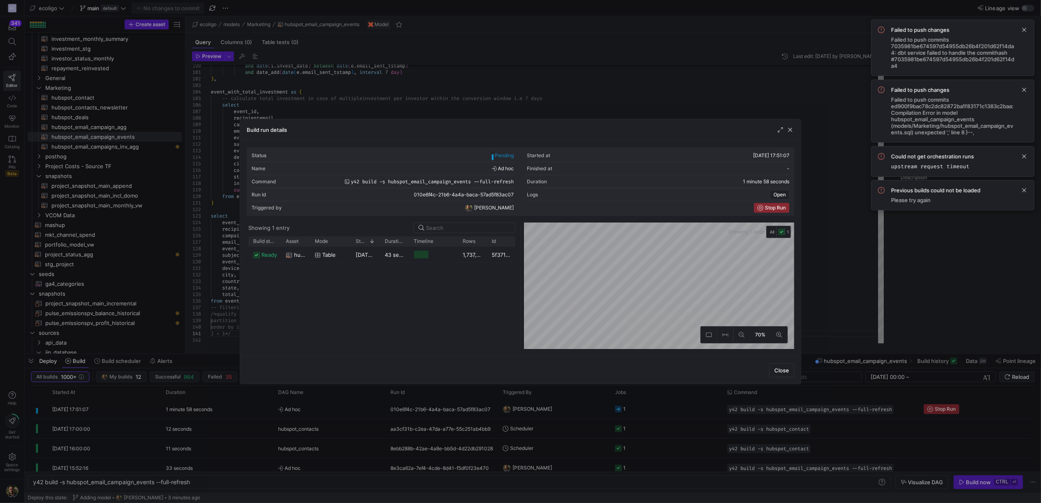
click at [798, 91] on div at bounding box center [520, 251] width 1041 height 503
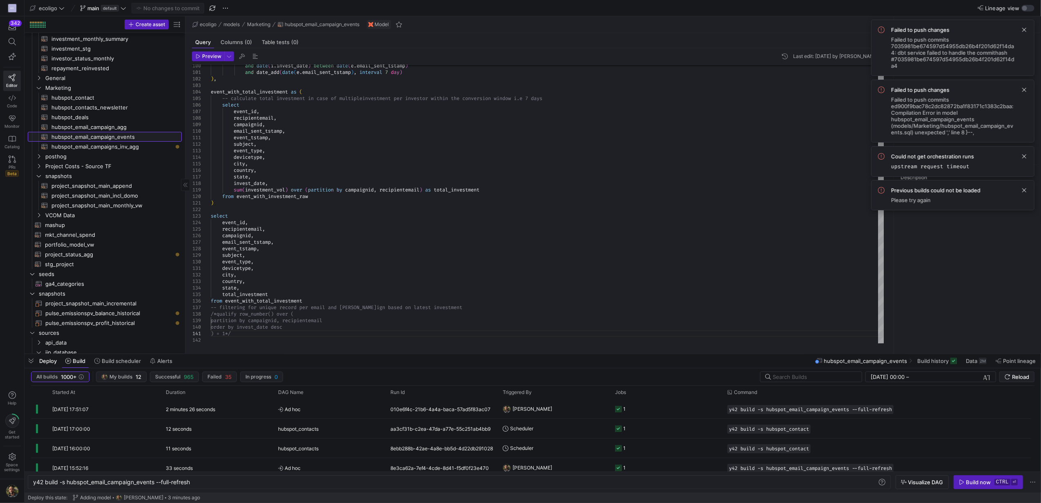
click at [132, 133] on span "hubspot_email_campaign_events​​​​​​​​​​" at bounding box center [111, 136] width 121 height 9
type textarea "devicetype, city, country, state, total_investment from event_with_total_invest…"
